Goal: Communication & Community: Share content

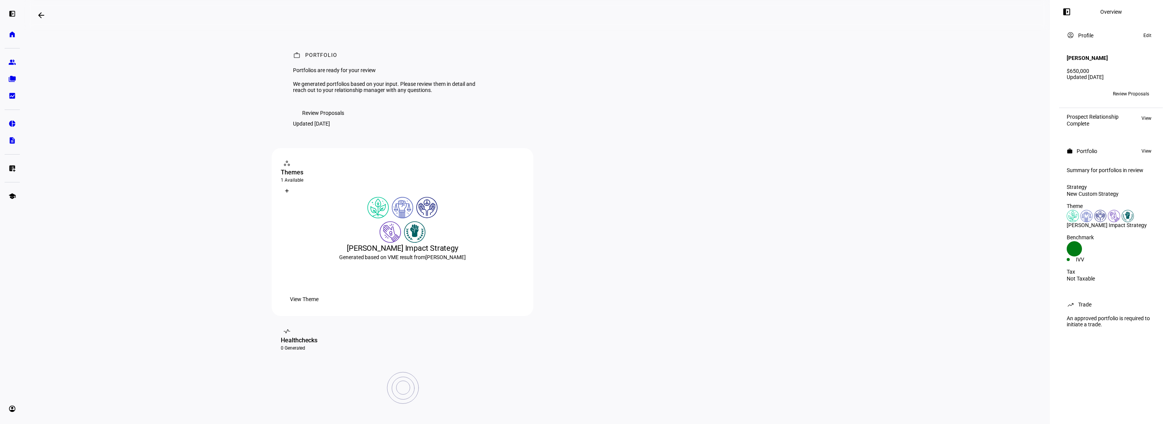
click at [1148, 88] on span "Review Proposals" at bounding box center [1131, 94] width 36 height 12
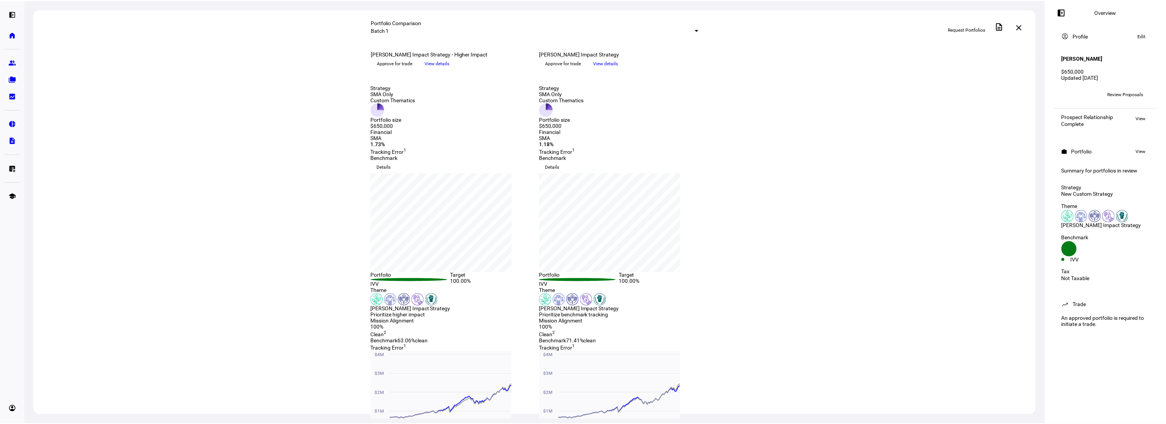
scroll to position [38, 0]
click at [393, 173] on span "Details" at bounding box center [385, 167] width 14 height 12
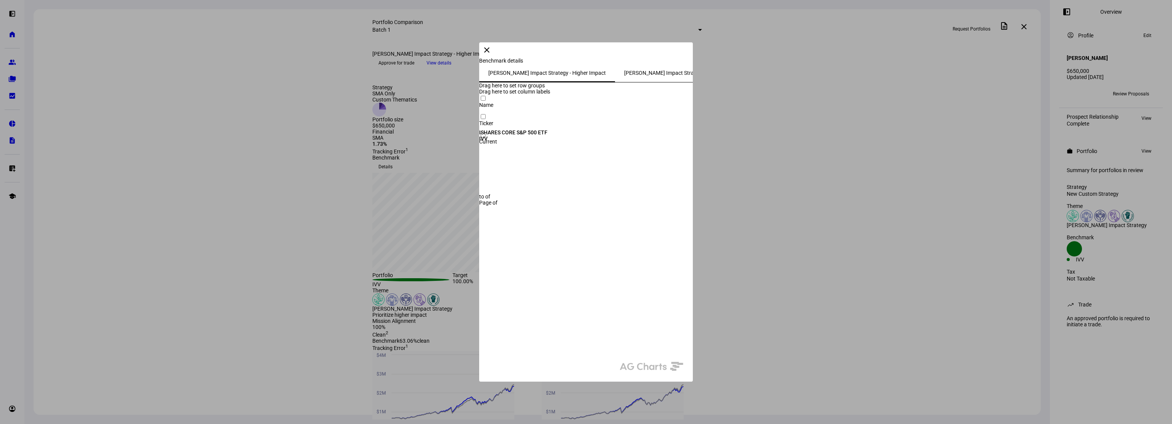
click at [488, 76] on span "Kim Harvey Impact Strategy - Higher Impact" at bounding box center [547, 72] width 118 height 5
click at [491, 55] on mat-icon "close" at bounding box center [486, 49] width 9 height 9
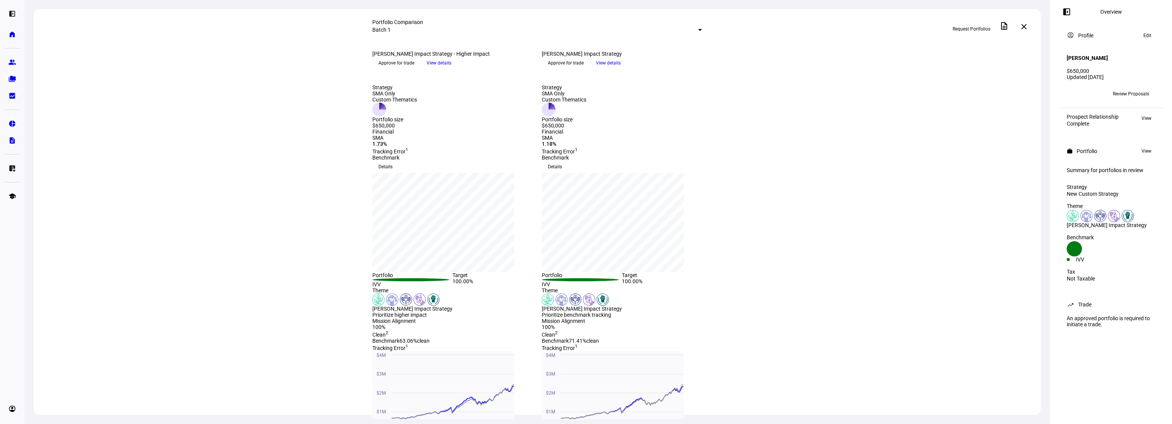
click at [451, 69] on span "View details" at bounding box center [439, 62] width 25 height 11
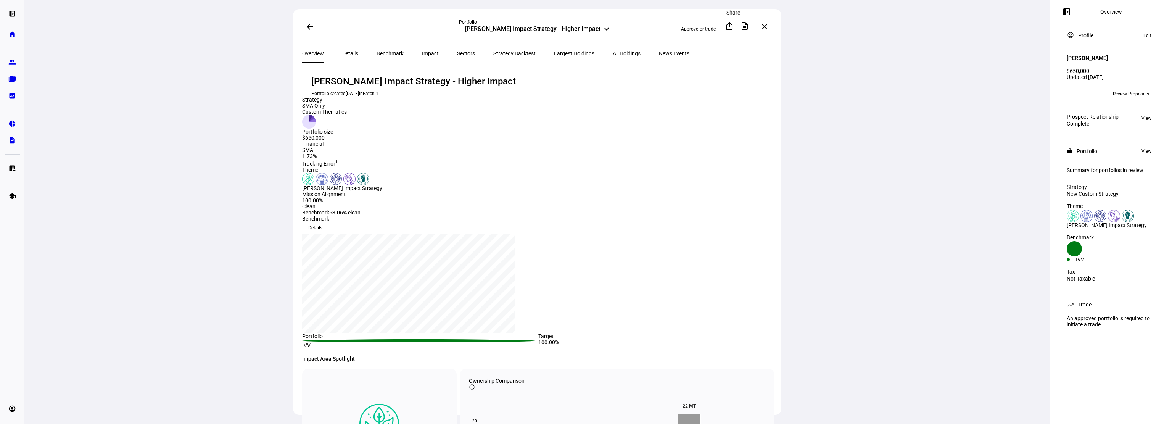
click at [731, 26] on mat-icon "ios_share" at bounding box center [729, 25] width 9 height 9
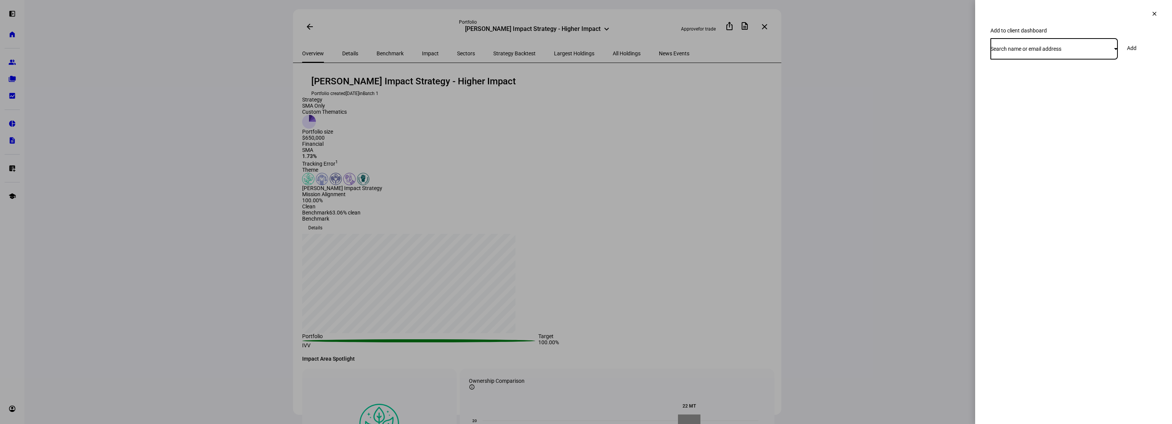
click at [1055, 52] on span "Search name or email address" at bounding box center [1026, 49] width 71 height 6
click at [1030, 83] on span "Create New Contact" at bounding box center [1021, 86] width 48 height 6
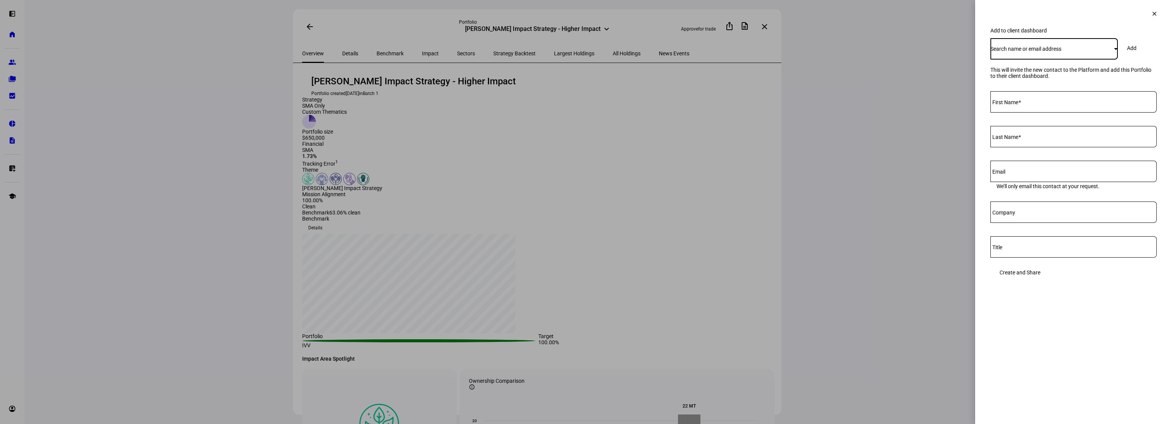
click at [1017, 103] on input "First Name" at bounding box center [1074, 100] width 166 height 6
type input "Kim"
type input "Harvey"
click at [1023, 173] on input "Email" at bounding box center [1074, 170] width 166 height 6
paste input "kimharvey916@yahoo.com"
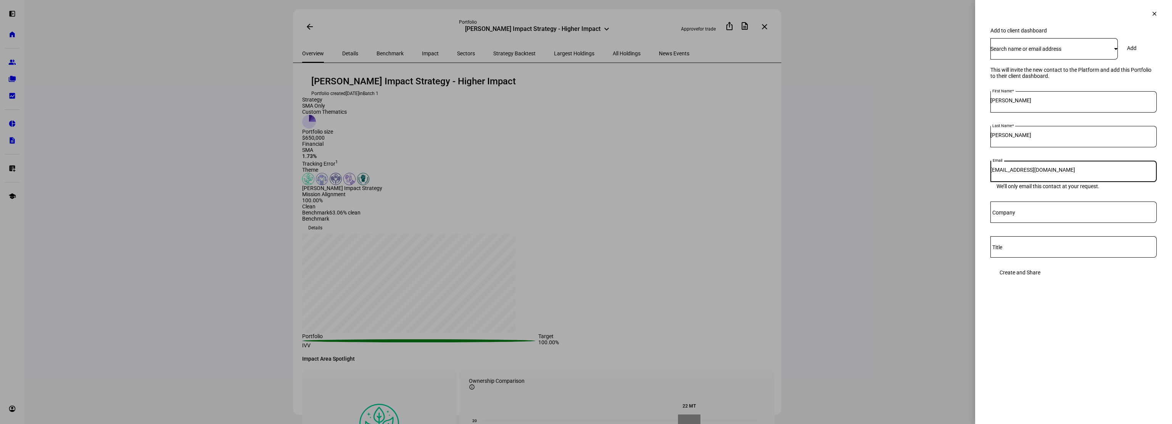
type input "kimharvey916@yahoo.com"
click at [1019, 214] on input "Company" at bounding box center [1074, 211] width 166 height 6
click at [1009, 312] on eth-side-overlay-container "Add to client dashboard clear Add to client dashboard Search name or email addr…" at bounding box center [1073, 212] width 197 height 424
click at [1040, 280] on span "Create and Share" at bounding box center [1020, 272] width 41 height 15
click at [1156, 14] on mat-icon "clear" at bounding box center [1154, 13] width 7 height 7
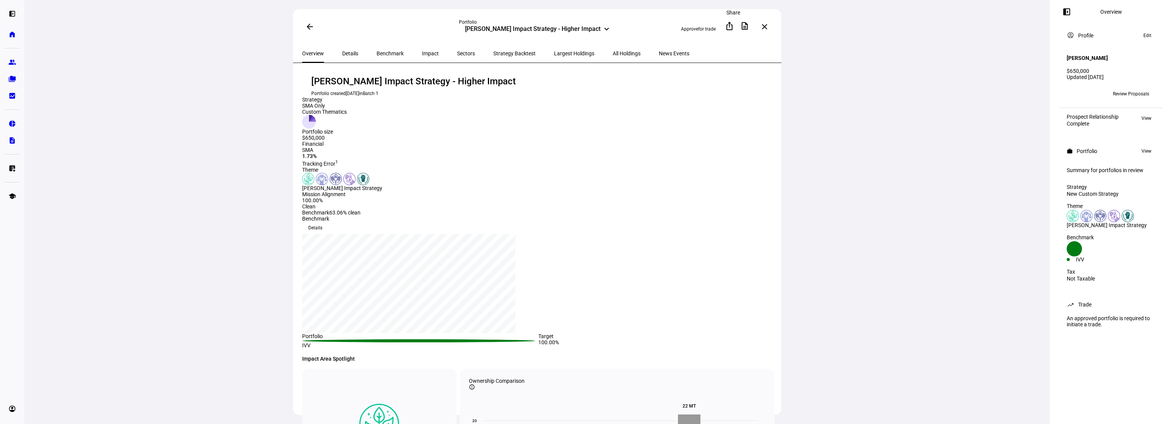
click at [734, 24] on mat-icon "ios_share" at bounding box center [729, 25] width 9 height 9
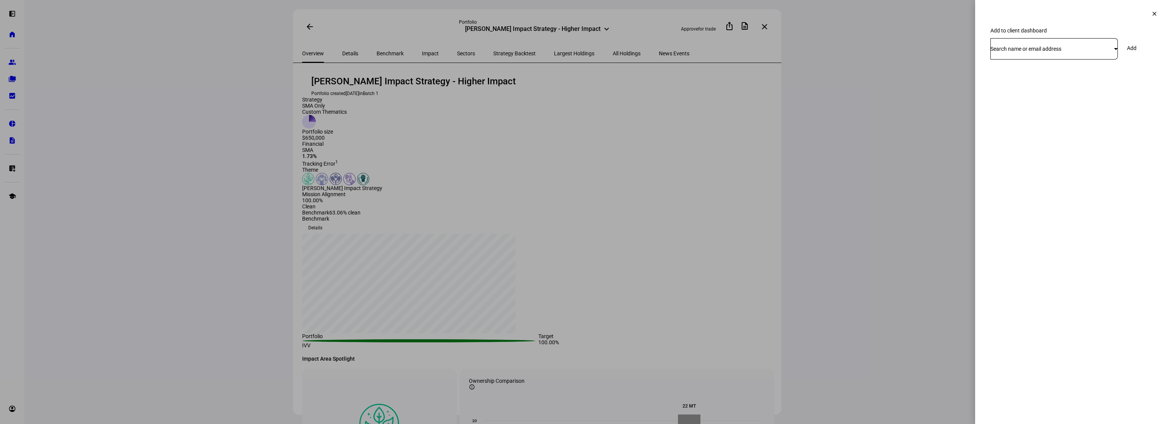
click at [1061, 52] on span "Search name or email address" at bounding box center [1026, 49] width 71 height 6
click at [1065, 59] on div at bounding box center [586, 212] width 1172 height 424
click at [1061, 52] on span "Search name or email address" at bounding box center [1026, 49] width 71 height 6
click at [1065, 59] on div at bounding box center [586, 212] width 1172 height 424
click at [1101, 52] on div "Search name or email address" at bounding box center [1053, 49] width 124 height 6
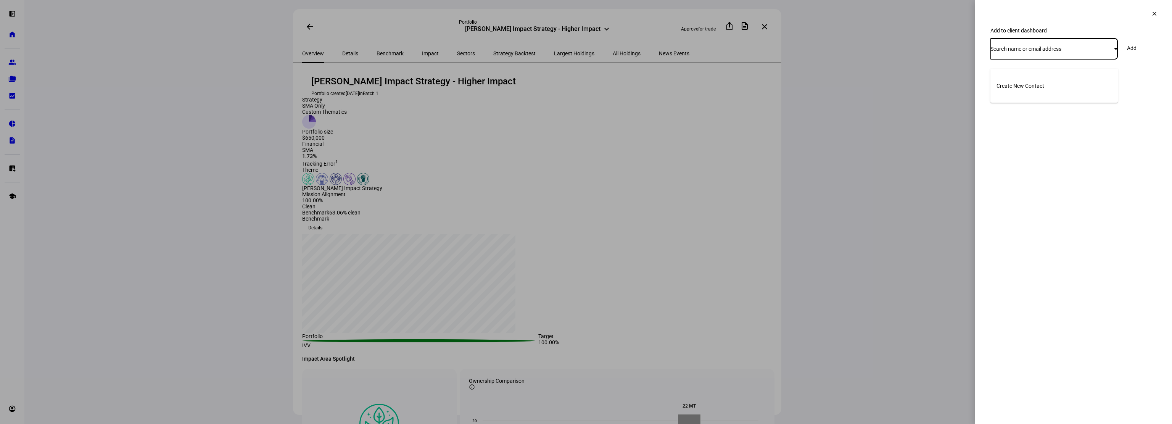
drag, startPoint x: 1152, startPoint y: 12, endPoint x: 1151, endPoint y: 16, distance: 4.6
click at [1152, 12] on div at bounding box center [586, 212] width 1172 height 424
click at [1151, 16] on mat-icon "clear" at bounding box center [1154, 13] width 7 height 7
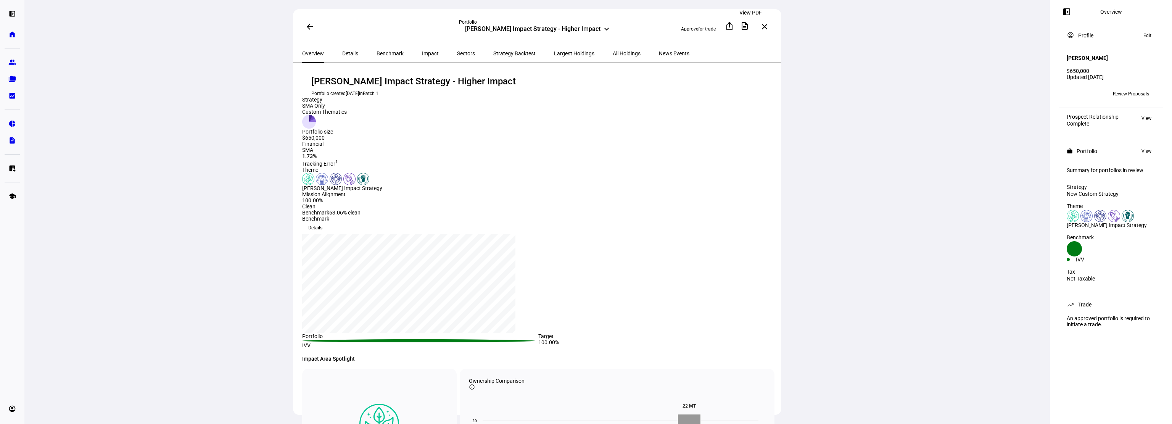
click at [749, 26] on mat-icon "description" at bounding box center [744, 25] width 9 height 9
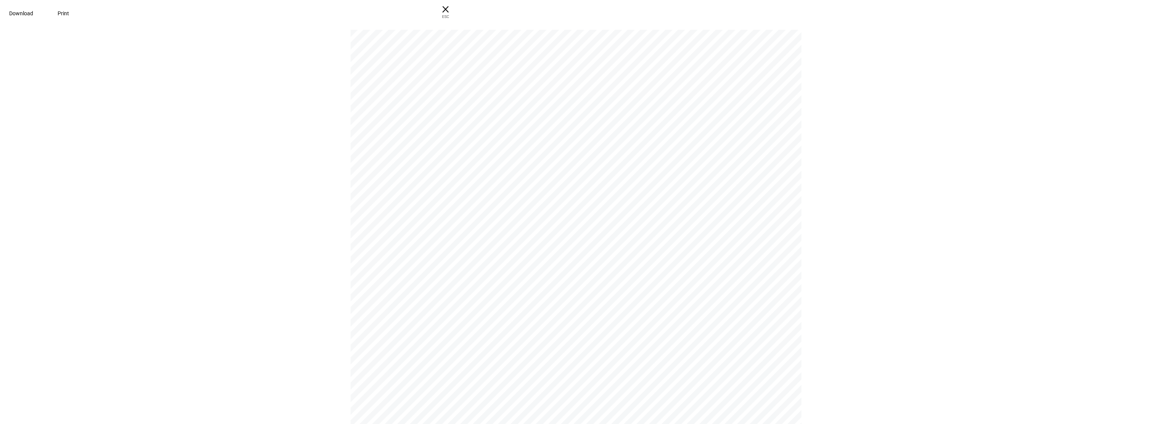
click at [246, 259] on pdf-viewer "P O RT F O L I O Portfolios are ready for your review We generated portfolios b…" at bounding box center [583, 226] width 1161 height 395
click at [33, 11] on span "Download" at bounding box center [21, 13] width 24 height 6
click at [1055, 94] on div "P O RT F O L I O Portfolios are ready for your review We generated portfolios b…" at bounding box center [583, 224] width 1166 height 399
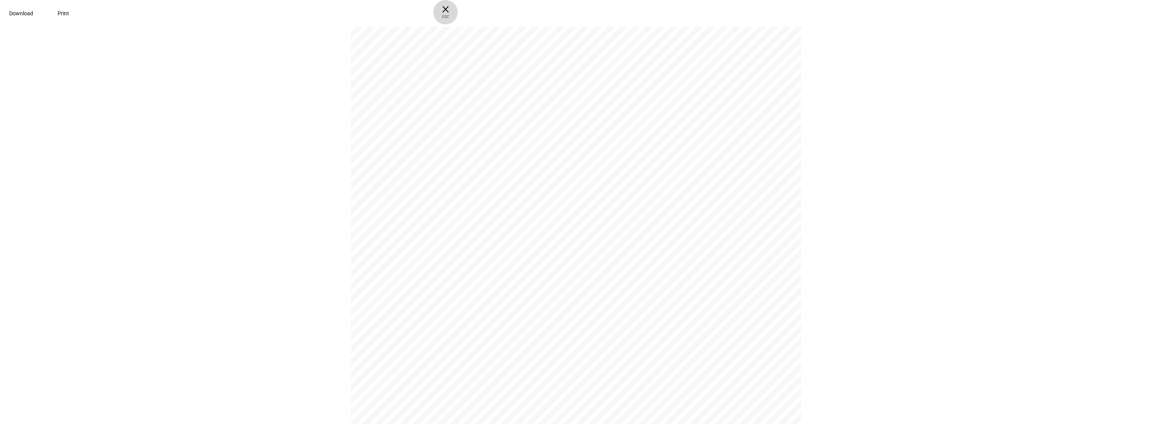
click at [458, 11] on span "× ESC" at bounding box center [445, 12] width 24 height 24
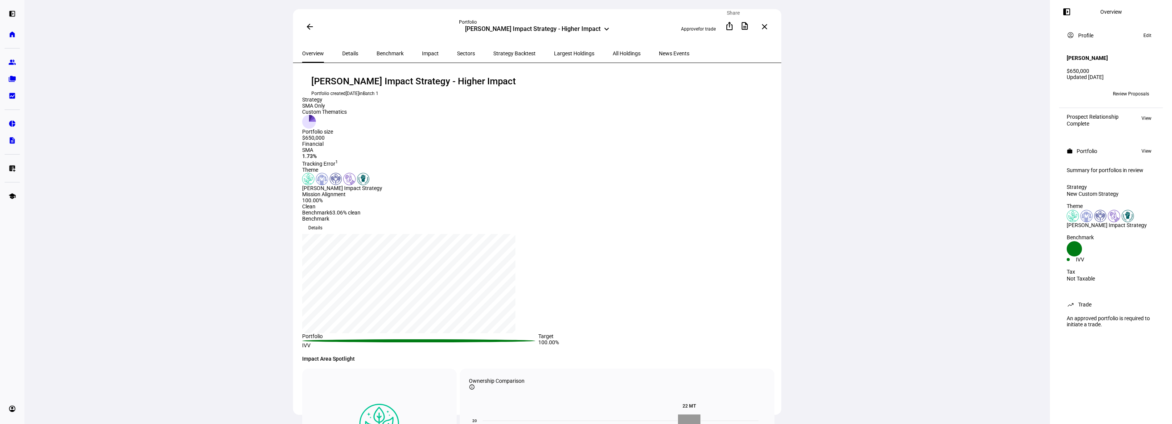
click at [733, 29] on mat-icon "ios_share" at bounding box center [729, 25] width 9 height 9
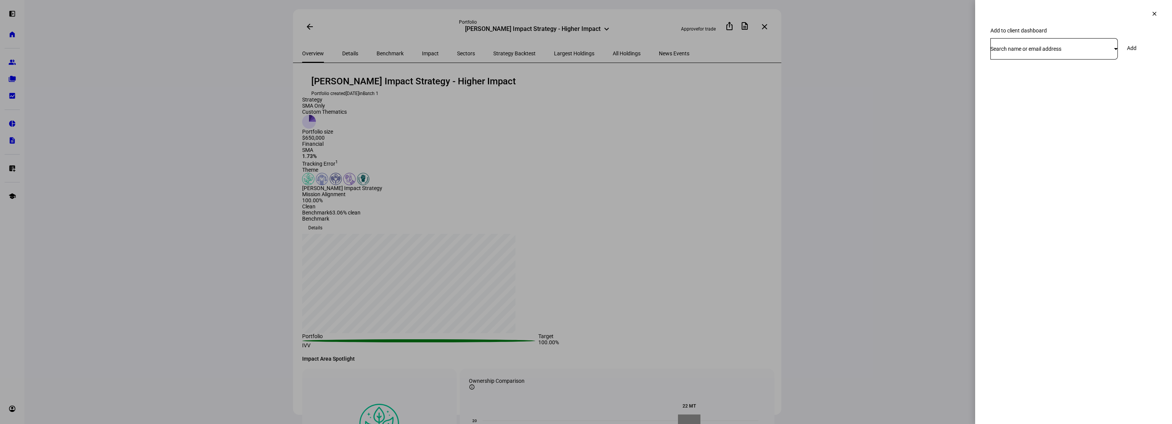
click at [1020, 52] on span "Search name or email address" at bounding box center [1026, 49] width 71 height 6
click at [1022, 86] on span "Create New Contact" at bounding box center [1021, 86] width 48 height 6
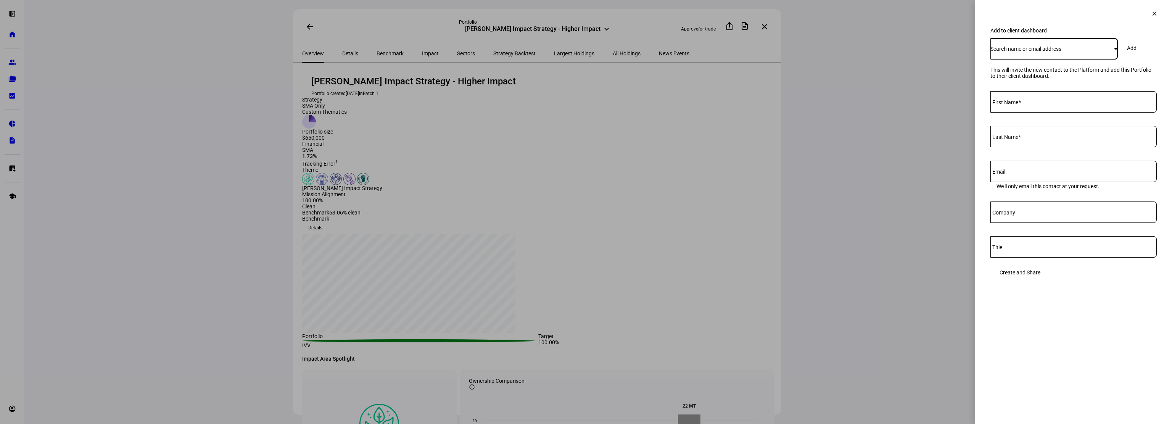
click at [1074, 60] on div "Search name or email address" at bounding box center [1054, 48] width 127 height 21
click at [1074, 59] on div at bounding box center [586, 212] width 1172 height 424
click at [1152, 14] on mat-icon "clear" at bounding box center [1154, 13] width 7 height 7
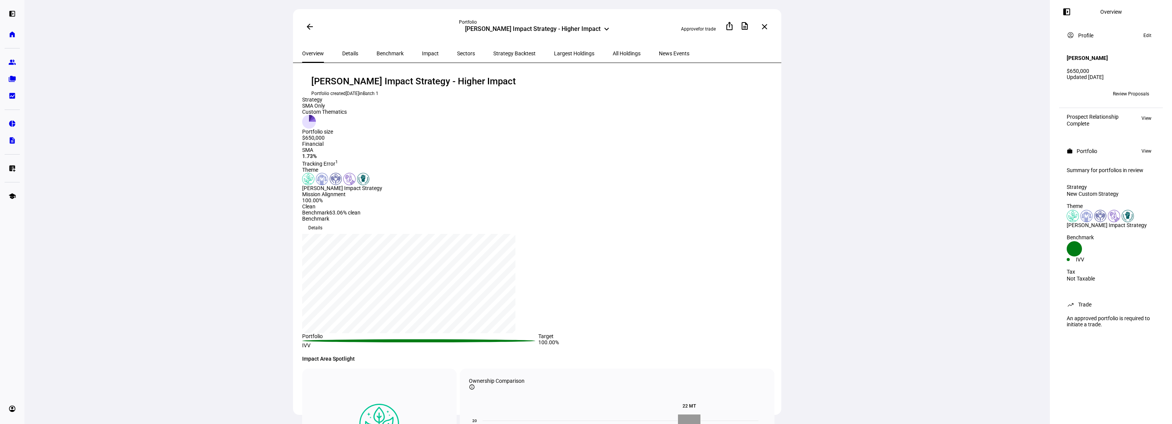
click at [1127, 88] on span "Review Proposals" at bounding box center [1131, 94] width 36 height 12
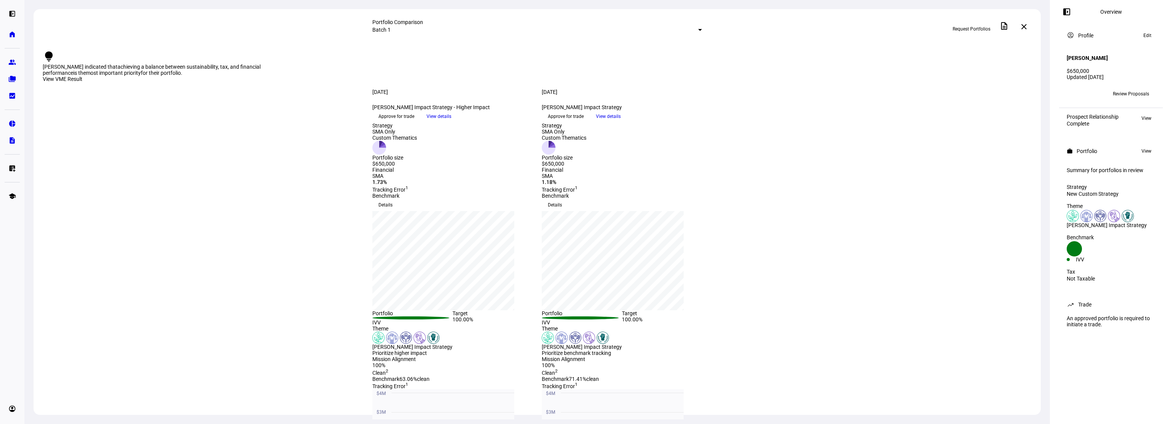
click at [1029, 27] on span at bounding box center [1024, 27] width 18 height 18
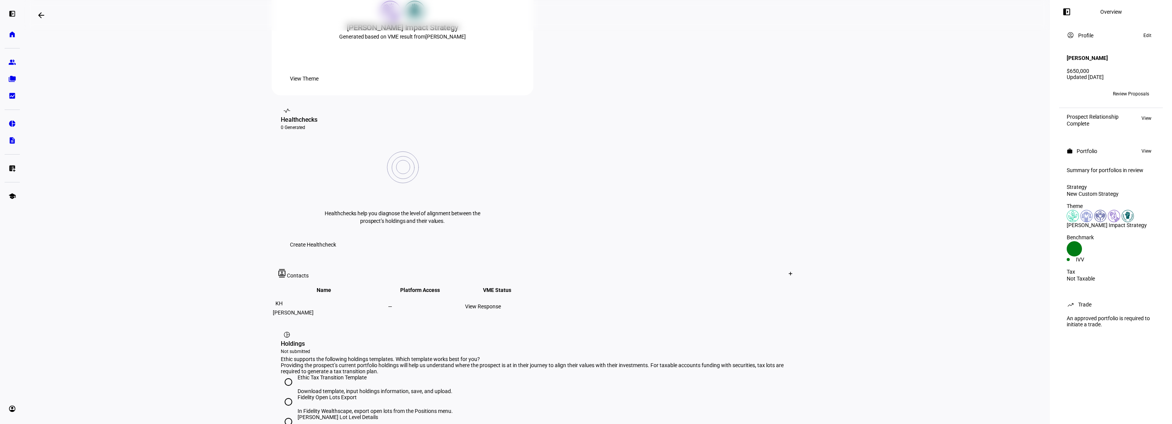
scroll to position [267, 0]
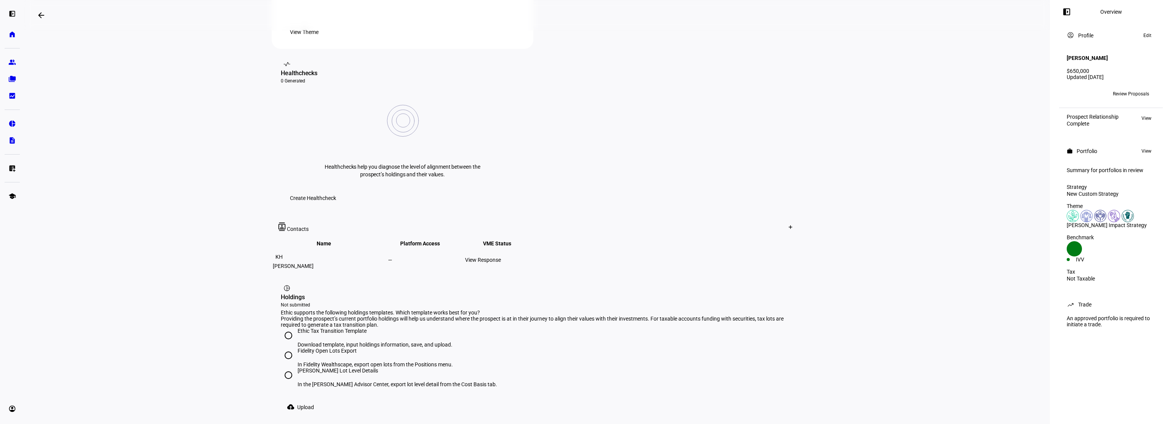
click at [464, 248] on td "—" at bounding box center [426, 260] width 76 height 24
click at [541, 257] on div "View Response" at bounding box center [503, 260] width 76 height 6
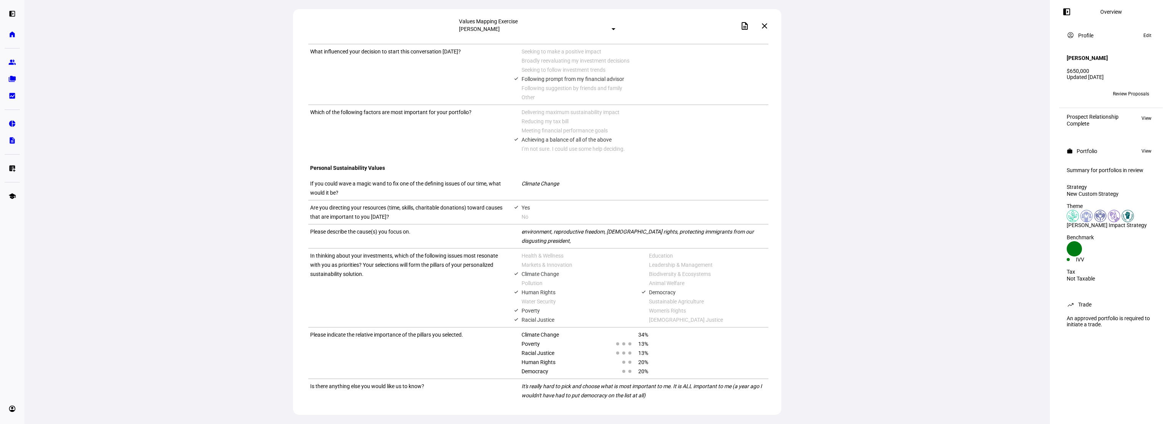
scroll to position [511, 0]
click at [769, 24] on span at bounding box center [764, 26] width 18 height 18
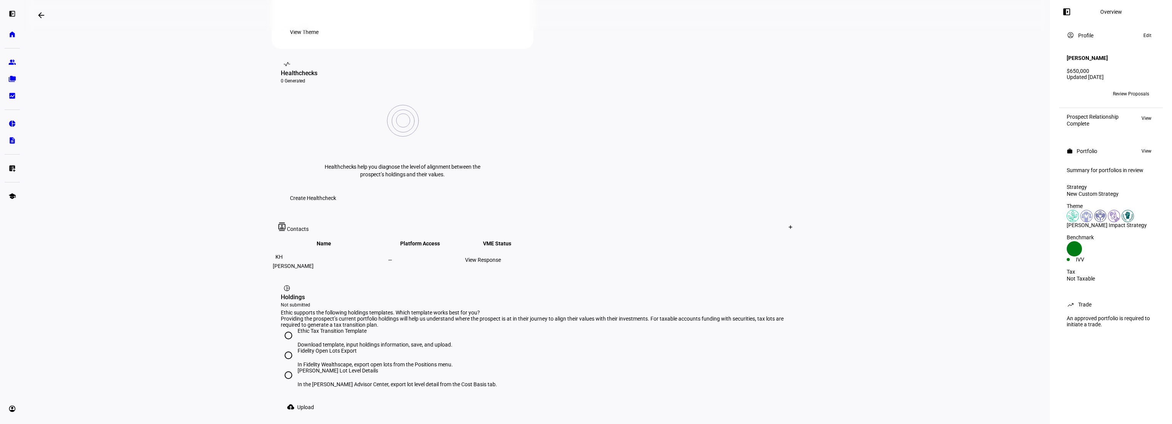
click at [285, 251] on div "KH" at bounding box center [279, 257] width 12 height 12
click at [309, 263] on div "[PERSON_NAME]" at bounding box center [330, 266] width 114 height 6
click at [311, 263] on div "[PERSON_NAME]" at bounding box center [330, 266] width 114 height 6
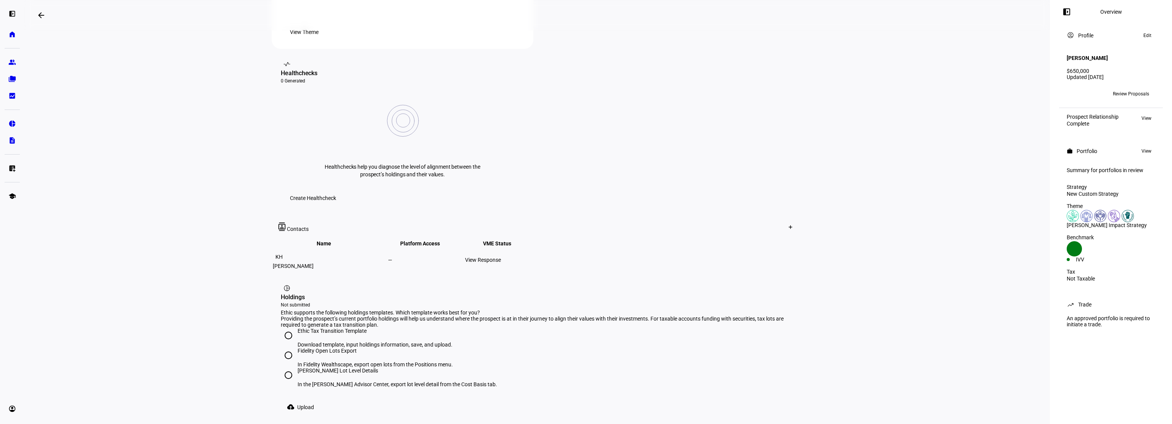
click at [464, 248] on td "—" at bounding box center [426, 260] width 76 height 24
click at [788, 225] on icon at bounding box center [790, 227] width 5 height 5
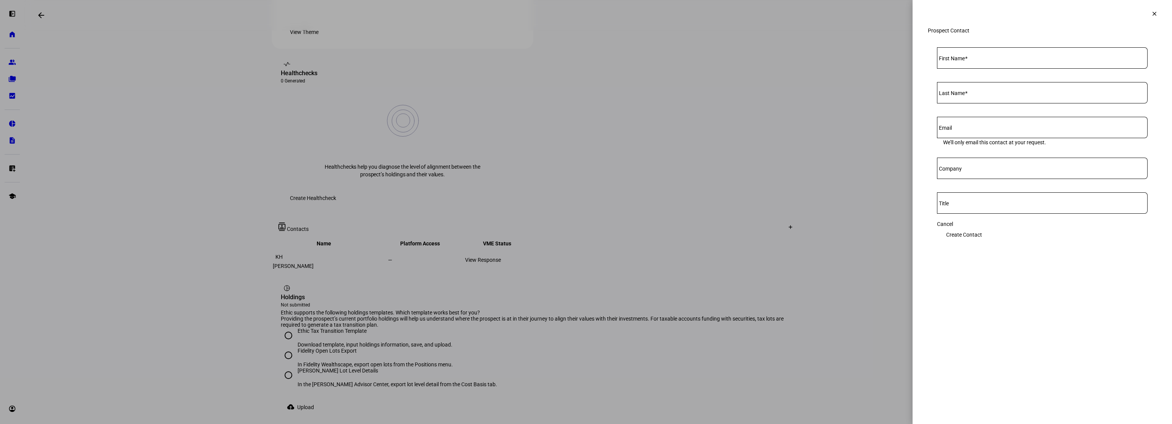
click at [1151, 16] on mat-icon "clear" at bounding box center [1154, 13] width 7 height 7
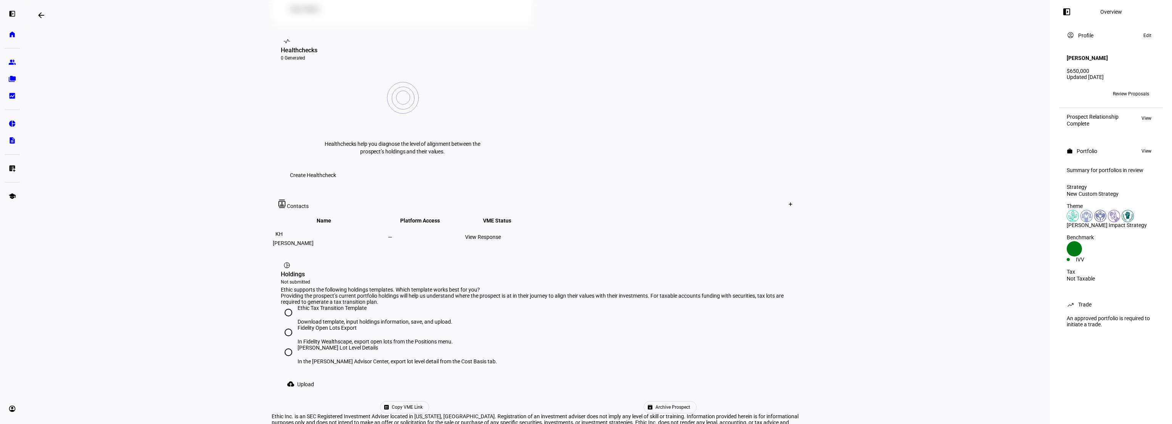
scroll to position [214, 0]
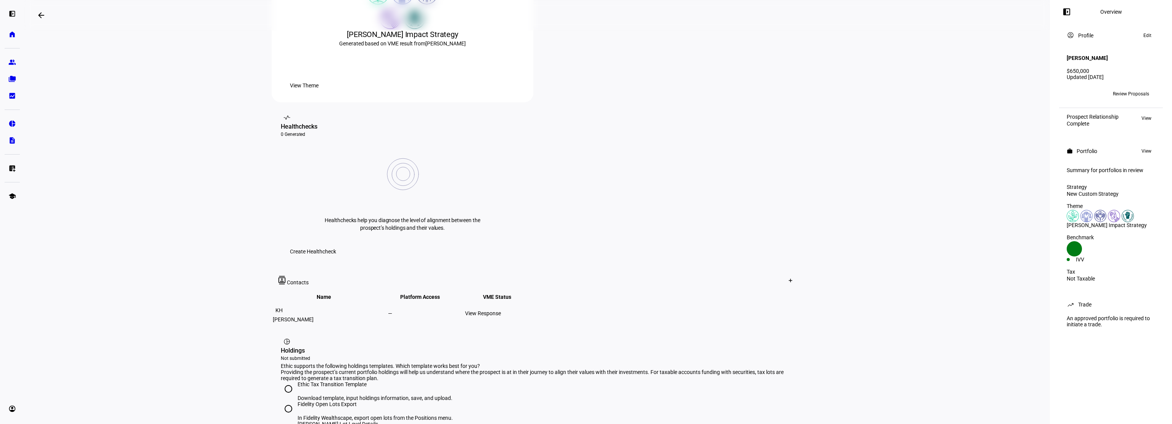
click at [451, 294] on span "Platform Access keyboard_arrow_down keyboard_arrow_up" at bounding box center [425, 297] width 51 height 6
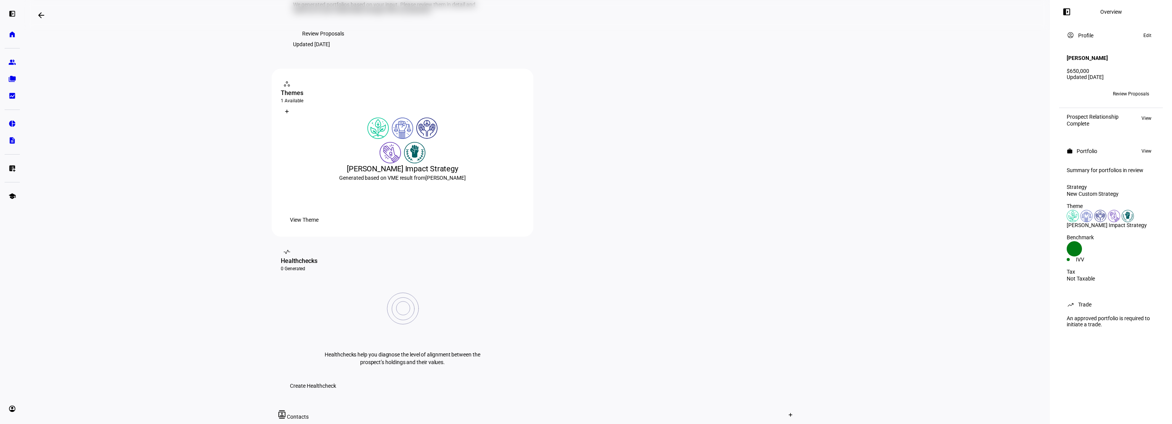
scroll to position [0, 0]
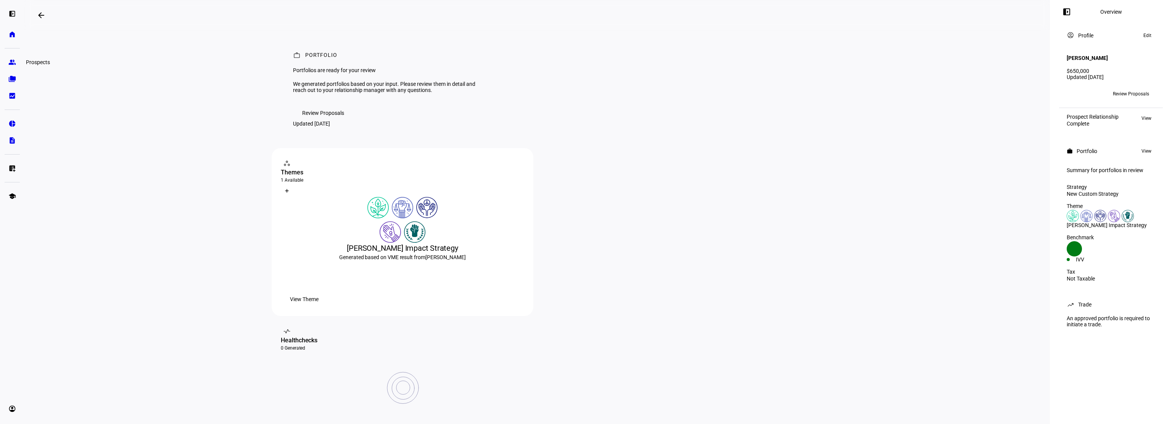
click at [9, 61] on eth-mat-symbol "group" at bounding box center [12, 62] width 8 height 8
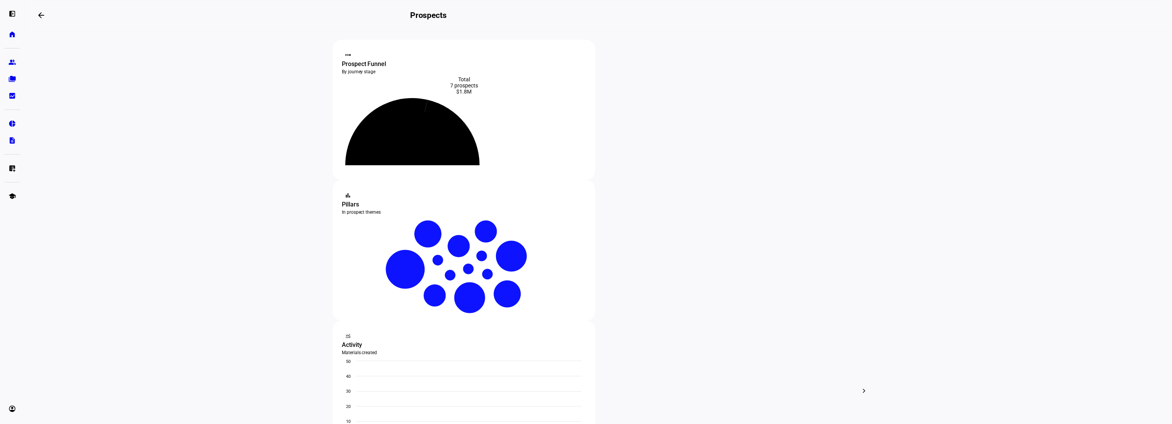
click at [647, 296] on span "Edit" at bounding box center [648, 299] width 9 height 6
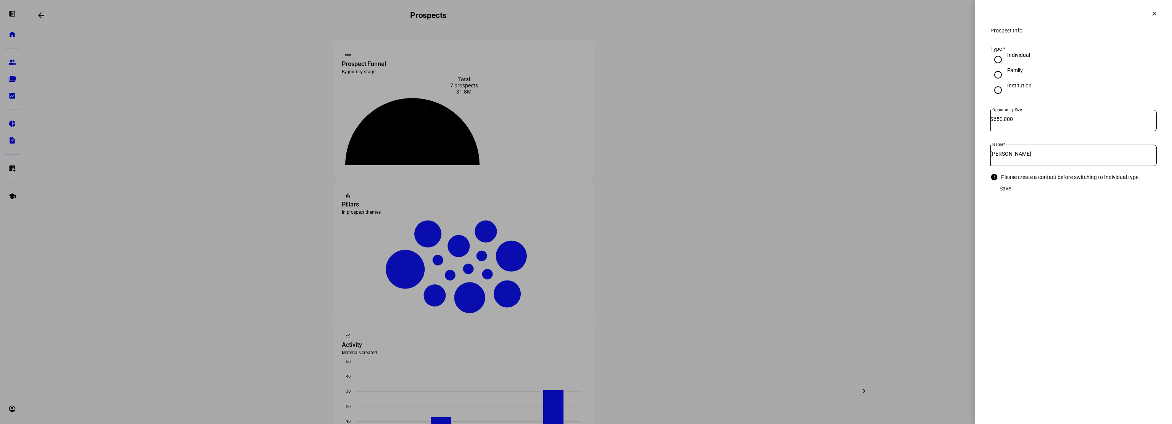
click at [1154, 16] on mat-icon "clear" at bounding box center [1154, 13] width 7 height 7
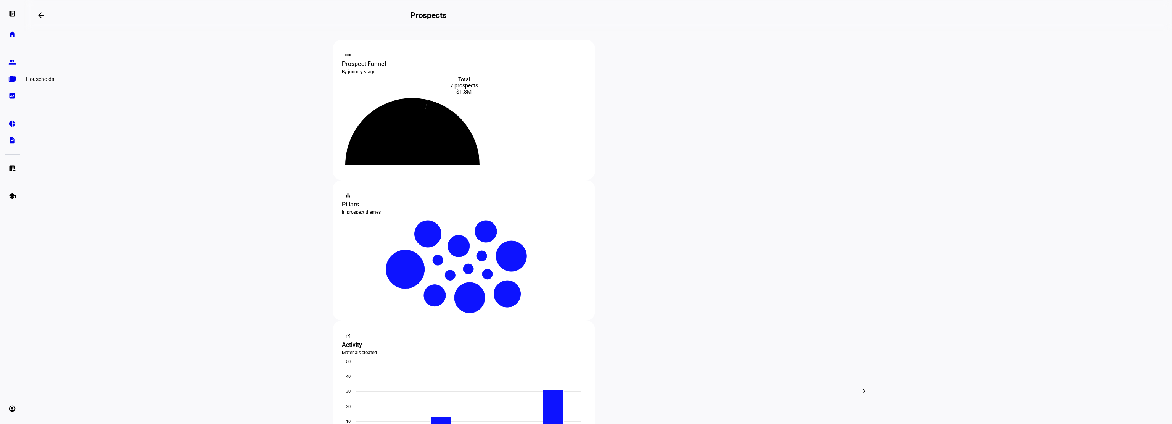
click at [14, 81] on eth-mat-symbol "folder_copy" at bounding box center [12, 79] width 8 height 8
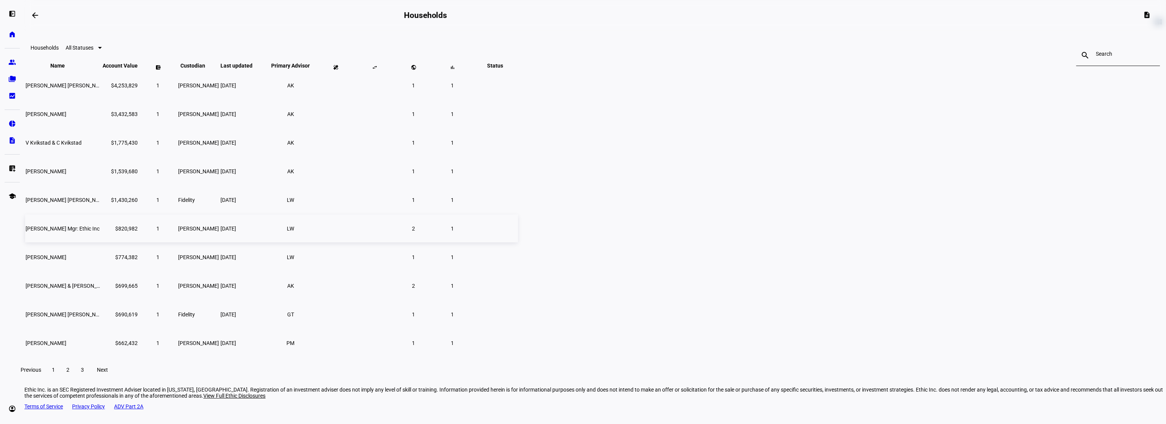
scroll to position [38, 0]
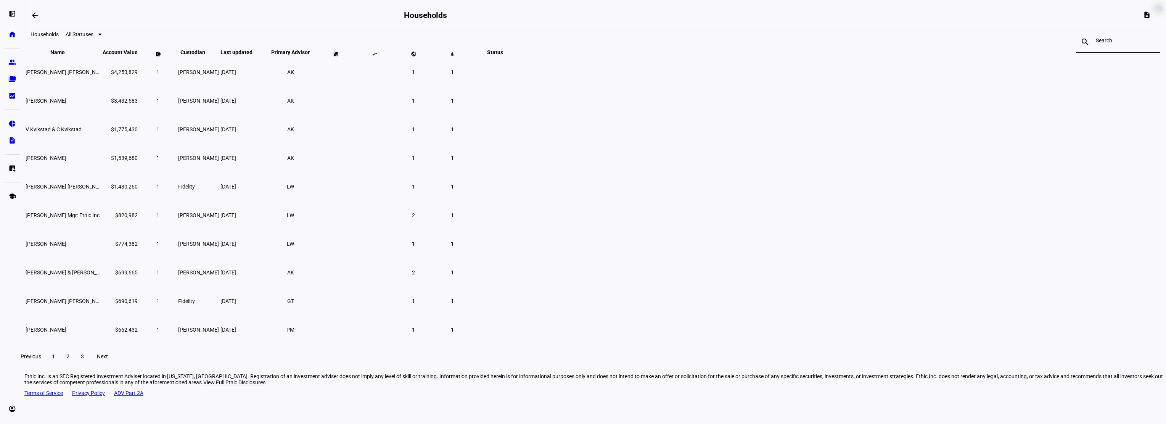
click at [316, 55] on span "Primary Advisor keyboard_arrow_down keyboard_arrow_up" at bounding box center [291, 52] width 50 height 6
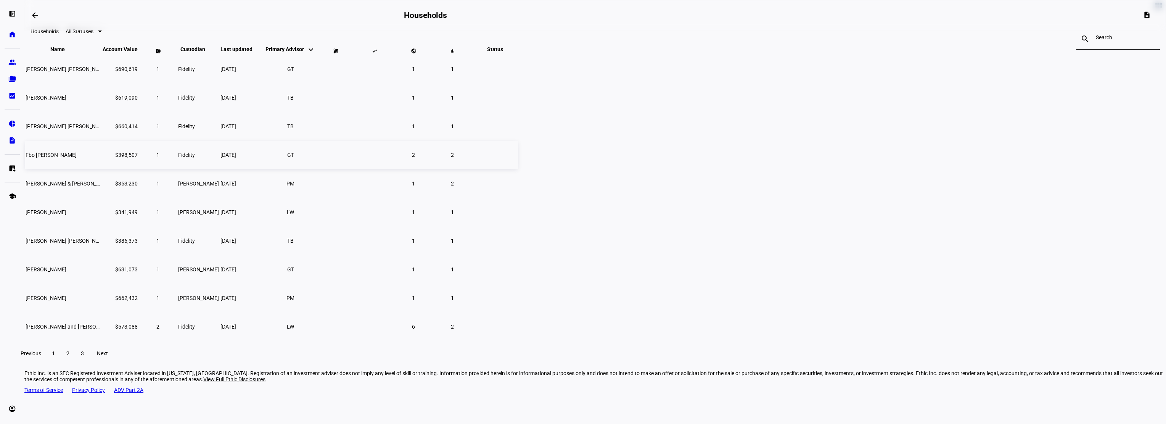
scroll to position [43, 0]
click at [76, 51] on span "Name keyboard_arrow_down keyboard_arrow_up" at bounding box center [63, 48] width 26 height 6
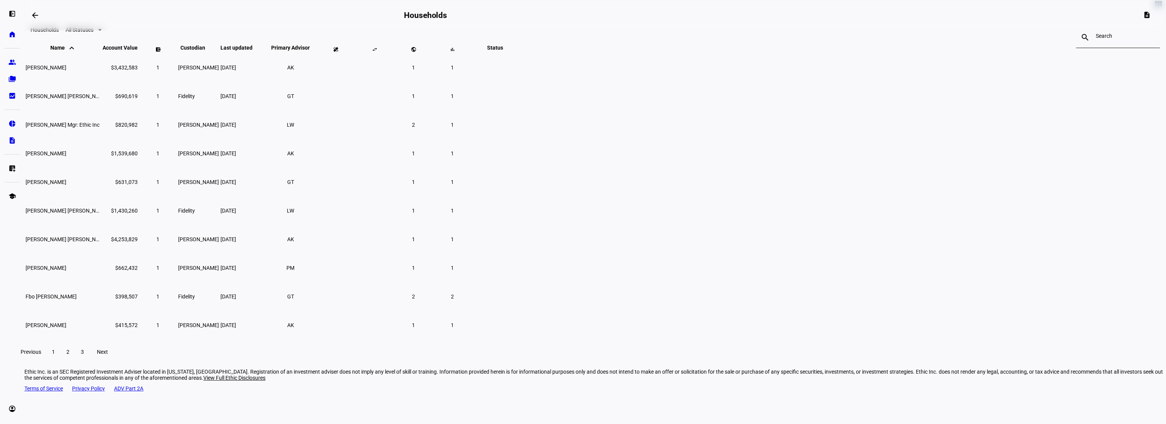
click at [69, 355] on span "2" at bounding box center [67, 352] width 3 height 6
click at [84, 355] on span "3" at bounding box center [82, 352] width 3 height 6
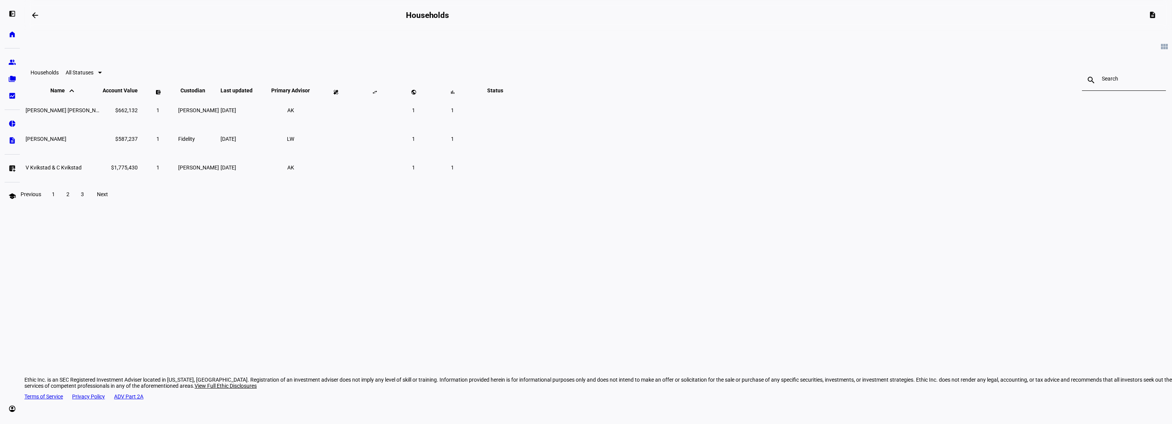
click at [55, 197] on span "1" at bounding box center [53, 194] width 3 height 6
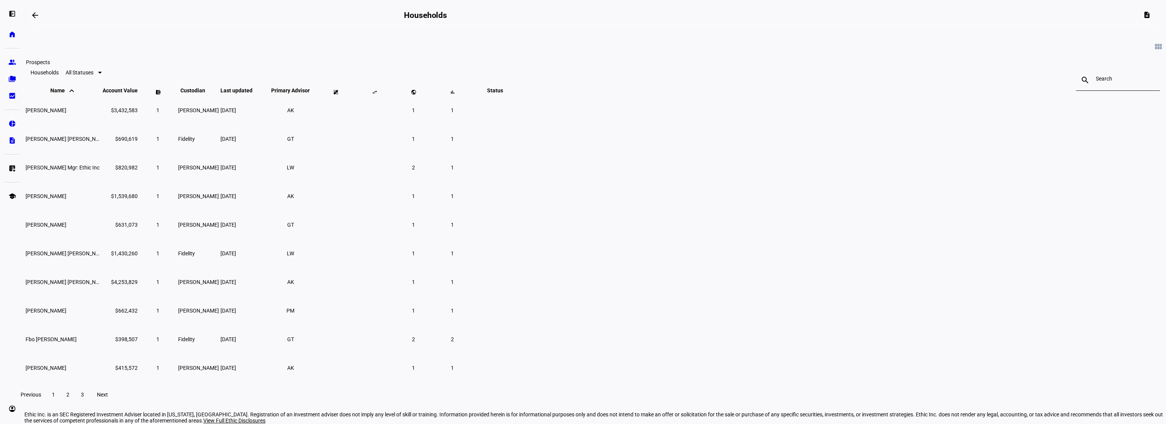
click at [12, 63] on eth-mat-symbol "group" at bounding box center [12, 62] width 8 height 8
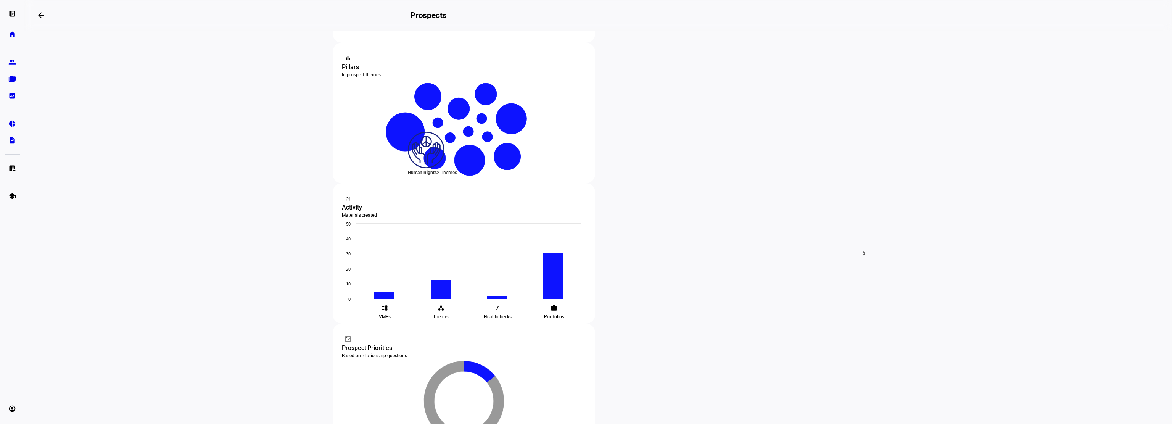
scroll to position [206, 0]
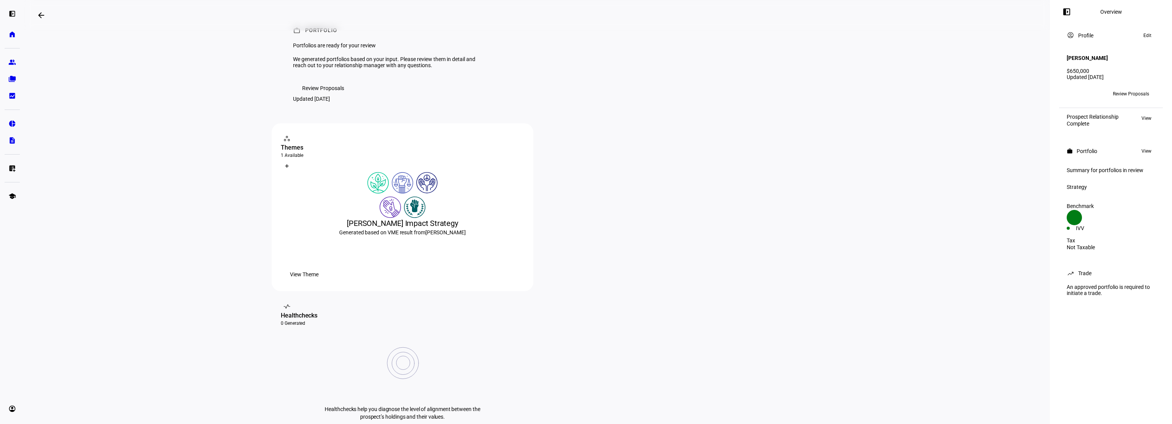
scroll to position [114, 0]
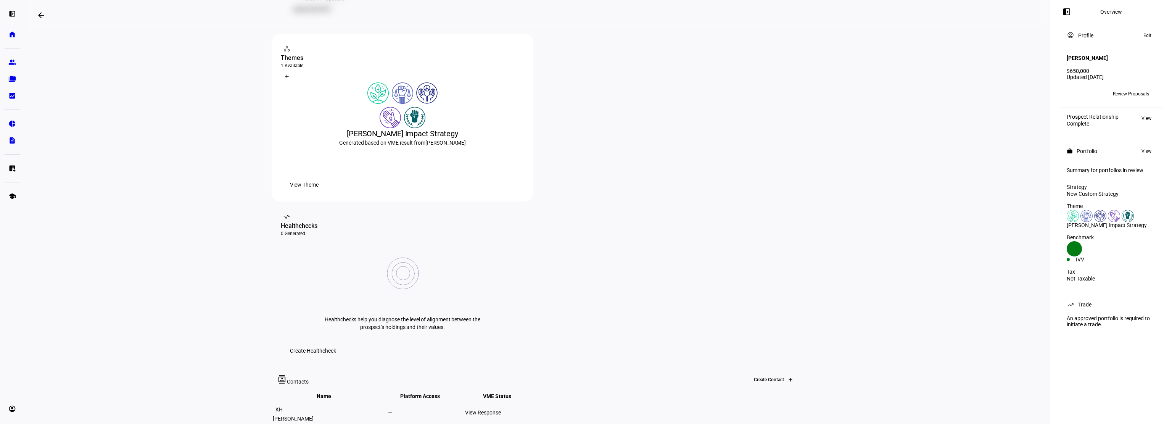
click at [785, 374] on div at bounding box center [790, 380] width 12 height 12
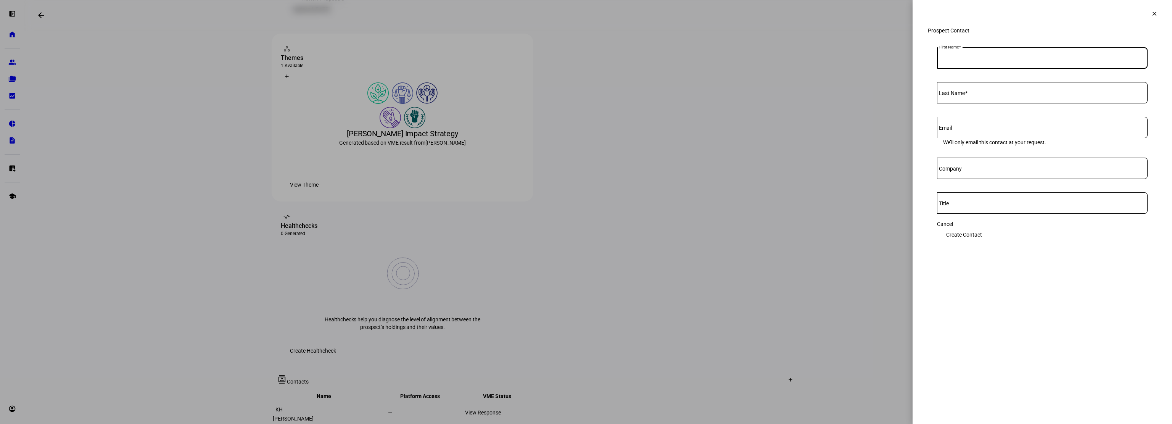
click at [1000, 60] on input "First Name" at bounding box center [1042, 56] width 211 height 6
type input "Kim"
type input "Harvey"
click at [978, 129] on input "Email" at bounding box center [1042, 126] width 211 height 6
type input "k"
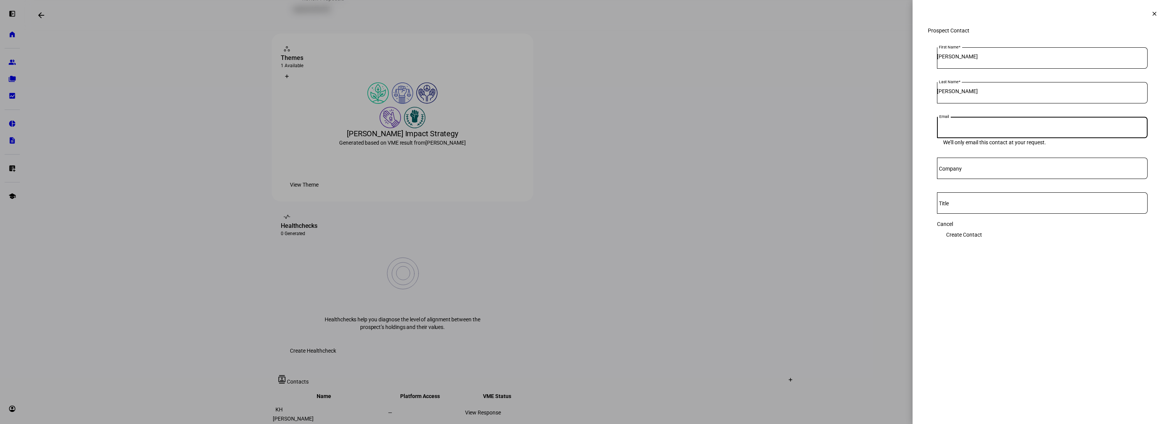
paste input "kimharvey916@yahoo.com"
type input "kimharvey916@yahoo.com"
click at [982, 239] on span "Create Contact" at bounding box center [964, 234] width 36 height 15
drag, startPoint x: 939, startPoint y: 152, endPoint x: 1029, endPoint y: 156, distance: 90.2
click at [1029, 156] on eth-input "Email kimharvey916@yahoo.com Email address is already in the system." at bounding box center [1042, 137] width 211 height 41
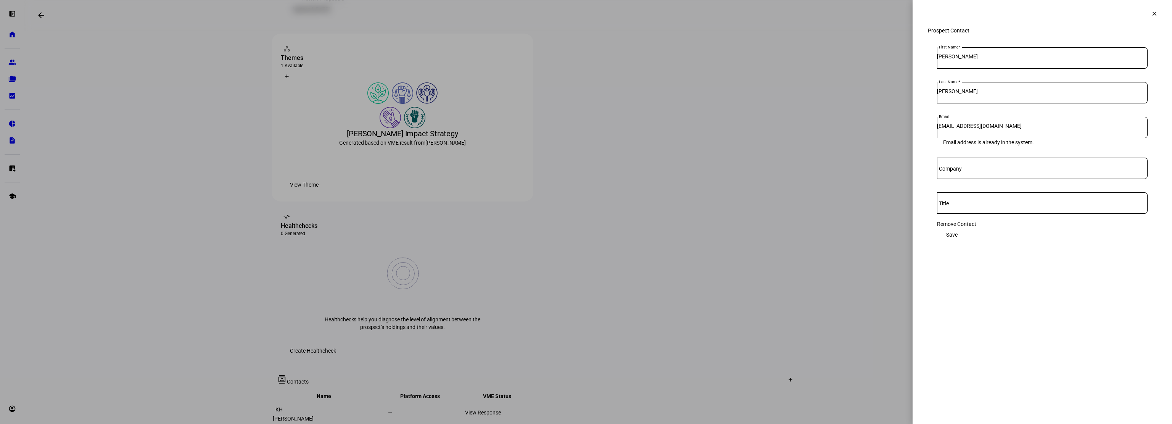
click at [1029, 158] on eth-input "Email kimharvey916@yahoo.com Email address is already in the system." at bounding box center [1042, 137] width 211 height 41
click at [1021, 303] on eth-side-overlay-container "clear Prospect Contact First Name Kim Last Name Harvey Email kimharvey916@yahoo…" at bounding box center [1042, 212] width 259 height 424
click at [1153, 18] on span at bounding box center [1154, 14] width 18 height 18
